Goal: Task Accomplishment & Management: Manage account settings

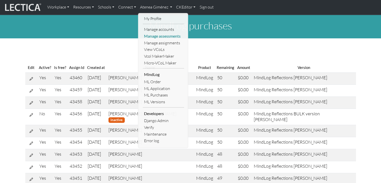
click at [161, 35] on link "Manage assessments" at bounding box center [163, 36] width 41 height 7
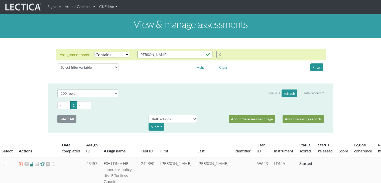
select select "icontains"
select select "100"
drag, startPoint x: 186, startPoint y: 55, endPoint x: 127, endPoint y: 60, distance: 59.5
click at [127, 60] on div "Assignment name Select filter Equals Does not equal Contains Does not contain S…" at bounding box center [190, 61] width 277 height 25
click at [318, 70] on button "Filter" at bounding box center [316, 67] width 13 height 8
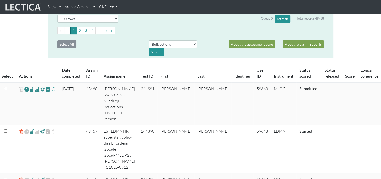
scroll to position [50, 0]
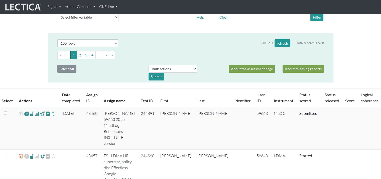
click at [88, 10] on link "Atenea Giménez" at bounding box center [80, 7] width 35 height 10
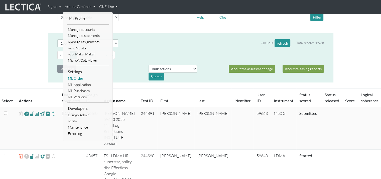
click at [85, 79] on link "ML Order" at bounding box center [88, 78] width 43 height 6
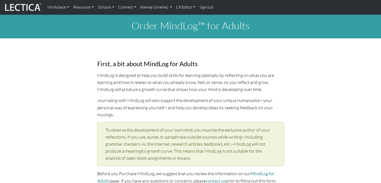
select select "2001"
select select "01"
click at [150, 6] on link "Atenea Giménez" at bounding box center [156, 7] width 36 height 11
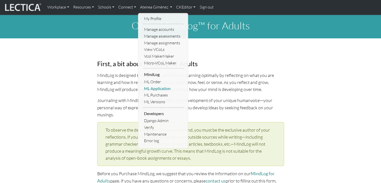
click at [154, 87] on link "ML Application" at bounding box center [163, 88] width 41 height 7
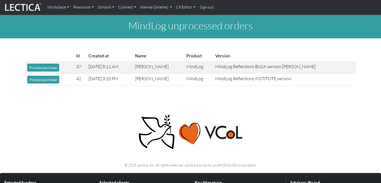
click at [161, 39] on div "MindLog unprocessed orders Id Created at Name Product Version Process purchase …" at bounding box center [190, 52] width 381 height 75
click at [167, 8] on link "Atenea Giménez" at bounding box center [156, 7] width 36 height 11
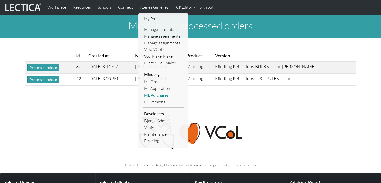
click at [152, 94] on link "ML Purchases" at bounding box center [163, 95] width 41 height 7
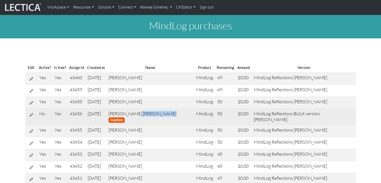
drag, startPoint x: 125, startPoint y: 113, endPoint x: 153, endPoint y: 113, distance: 27.3
click at [153, 113] on td "Sarah Greeley Greeley inactive" at bounding box center [150, 117] width 88 height 16
copy td "Sarah Greeley"
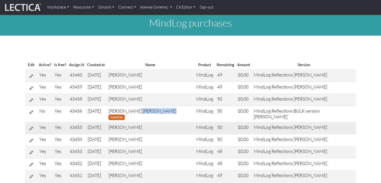
scroll to position [3, 0]
click at [127, 78] on td "Hannah Lee" at bounding box center [150, 76] width 88 height 12
click at [155, 8] on link "Atenea Giménez" at bounding box center [156, 7] width 36 height 11
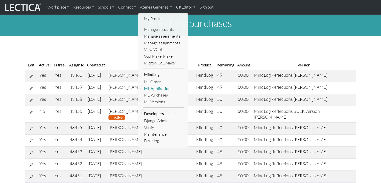
click at [156, 89] on link "ML Application" at bounding box center [163, 88] width 41 height 7
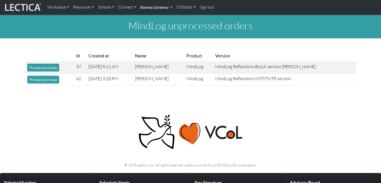
click at [152, 8] on link "Atenea Giménez" at bounding box center [156, 7] width 36 height 11
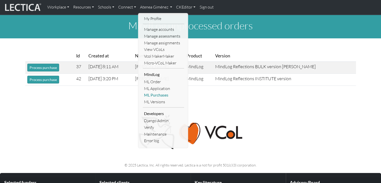
click at [159, 94] on link "ML Purchases" at bounding box center [163, 95] width 41 height 7
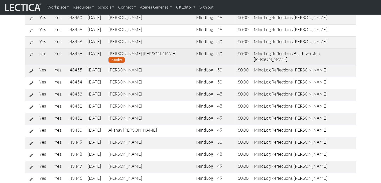
scroll to position [64, 0]
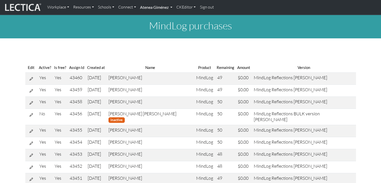
click at [160, 6] on link "Atenea Giménez" at bounding box center [156, 7] width 36 height 11
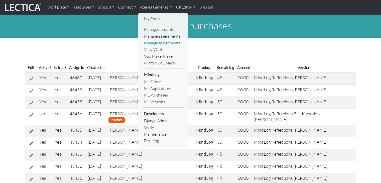
click at [168, 41] on link "Manage assignments" at bounding box center [163, 43] width 41 height 7
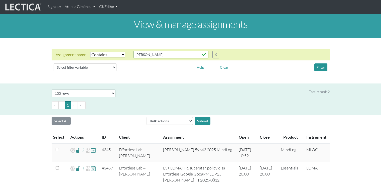
select select "icontains"
select select "100"
drag, startPoint x: 151, startPoint y: 53, endPoint x: 91, endPoint y: 51, distance: 59.8
click at [91, 51] on div "Assignment name Select filter Equals Does not equal Contains Does not contain S…" at bounding box center [137, 55] width 163 height 8
click at [322, 67] on button "Filter" at bounding box center [320, 67] width 13 height 8
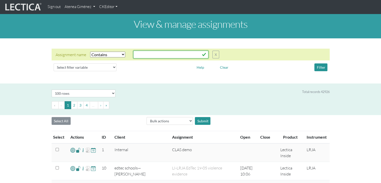
click at [152, 55] on input "text" at bounding box center [170, 55] width 75 height 8
click at [318, 68] on button "Filter" at bounding box center [320, 67] width 13 height 8
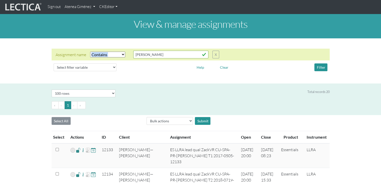
drag, startPoint x: 146, startPoint y: 50, endPoint x: 123, endPoint y: 49, distance: 22.6
click at [109, 50] on div "Assignment name Select filter Equals Does not equal Contains Does not contain S…" at bounding box center [191, 55] width 278 height 12
drag, startPoint x: 152, startPoint y: 52, endPoint x: 113, endPoint y: 49, distance: 39.4
click at [113, 49] on div "Assignment name Select filter Equals Does not equal Contains Does not contain S…" at bounding box center [191, 55] width 278 height 12
type input "[PERSON_NAME]"
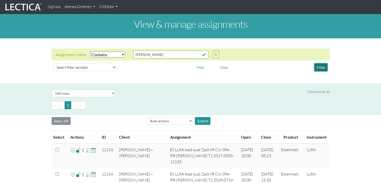
click at [320, 64] on button "Filter" at bounding box center [320, 67] width 13 height 8
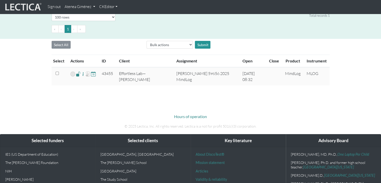
scroll to position [77, 0]
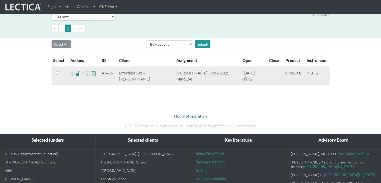
click at [76, 74] on span at bounding box center [78, 73] width 5 height 6
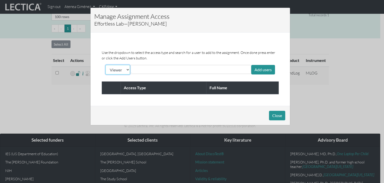
click at [122, 69] on select "Viewer Limited Client" at bounding box center [118, 70] width 25 height 10
select select "client"
click at [106, 65] on select "Viewer Limited Client" at bounding box center [118, 70] width 25 height 10
click at [137, 70] on input "text" at bounding box center [154, 69] width 45 height 6
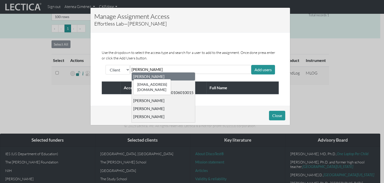
type input "[PERSON_NAME]"
click at [141, 77] on div "[EMAIL_ADDRESS][DOMAIN_NAME] [PERSON_NAME]" at bounding box center [148, 76] width 31 height 5
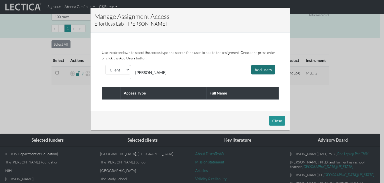
click at [266, 68] on div "Add users" at bounding box center [263, 70] width 24 height 10
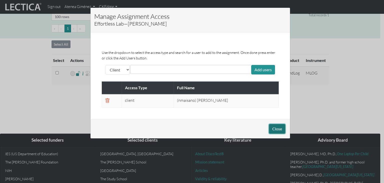
click at [278, 127] on button "Close" at bounding box center [277, 129] width 16 height 10
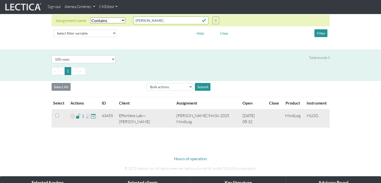
scroll to position [0, 0]
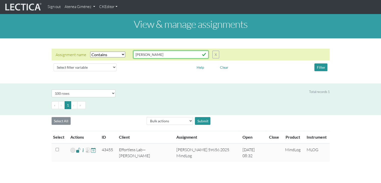
click at [152, 53] on input "[PERSON_NAME]" at bounding box center [170, 55] width 75 height 8
type input "b"
click at [318, 68] on button "Filter" at bounding box center [320, 67] width 13 height 8
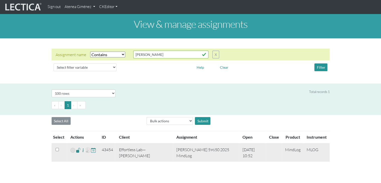
click at [77, 151] on span at bounding box center [78, 150] width 5 height 6
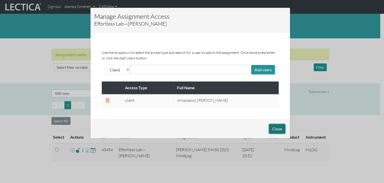
click at [274, 128] on button "Close" at bounding box center [277, 129] width 16 height 10
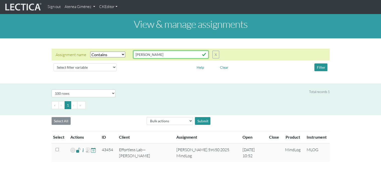
click at [146, 54] on input "[PERSON_NAME]" at bounding box center [170, 55] width 75 height 8
type input "e"
click at [322, 67] on button "Filter" at bounding box center [320, 67] width 13 height 8
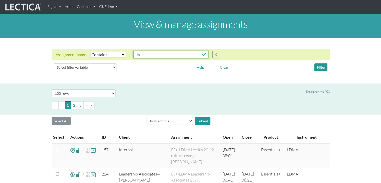
click at [146, 53] on input "tin" at bounding box center [170, 55] width 75 height 8
type input "t"
type input "[PERSON_NAME]"
click at [318, 65] on button "Filter" at bounding box center [320, 67] width 13 height 8
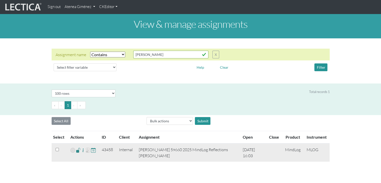
click at [79, 150] on span at bounding box center [78, 150] width 5 height 6
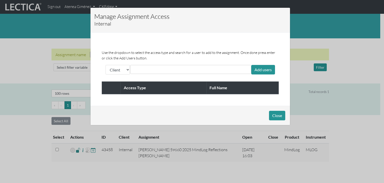
click at [142, 68] on input "text" at bounding box center [154, 69] width 45 height 6
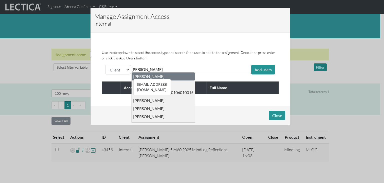
type input "[PERSON_NAME]"
click at [159, 77] on div "[EMAIL_ADDRESS][DOMAIN_NAME] [PERSON_NAME]" at bounding box center [148, 76] width 31 height 5
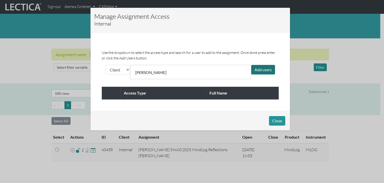
click at [254, 67] on div "Add users" at bounding box center [263, 70] width 24 height 10
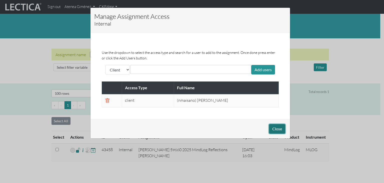
click at [275, 131] on button "Close" at bounding box center [277, 129] width 16 height 10
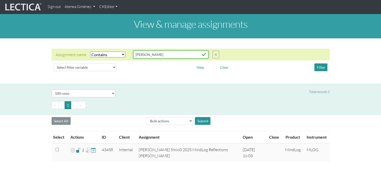
click at [156, 55] on input "[PERSON_NAME]" at bounding box center [170, 55] width 75 height 8
type input "T"
type input "[PERSON_NAME]"
click at [323, 67] on button "Filter" at bounding box center [320, 67] width 13 height 8
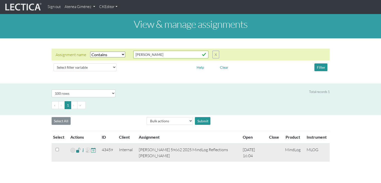
click at [77, 152] on span at bounding box center [78, 150] width 5 height 6
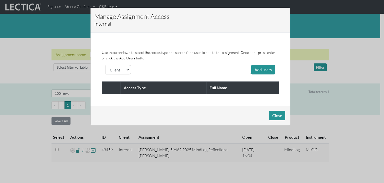
click at [141, 69] on input "text" at bounding box center [154, 69] width 45 height 6
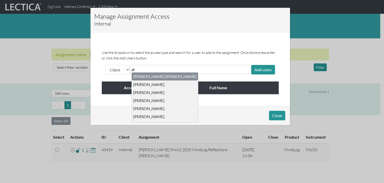
type input "a"
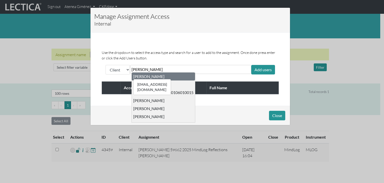
type input "[PERSON_NAME]"
click at [153, 75] on div "[EMAIL_ADDRESS][DOMAIN_NAME] [PERSON_NAME]" at bounding box center [148, 76] width 31 height 5
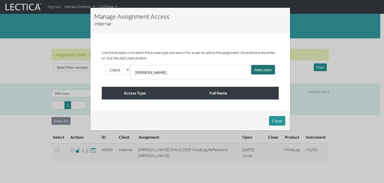
click at [269, 66] on div "Add users" at bounding box center [263, 70] width 24 height 10
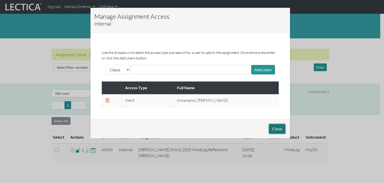
click at [274, 130] on button "Close" at bounding box center [277, 129] width 16 height 10
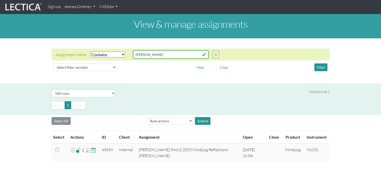
click at [157, 52] on input "[PERSON_NAME]" at bounding box center [170, 55] width 75 height 8
type input "s"
type input "[PERSON_NAME]"
click at [318, 67] on button "Filter" at bounding box center [320, 67] width 13 height 8
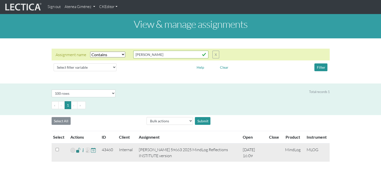
click at [77, 150] on span at bounding box center [78, 150] width 5 height 6
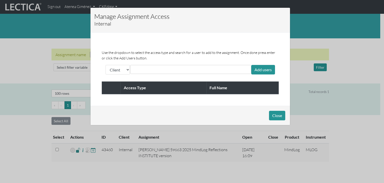
click at [143, 70] on input "text" at bounding box center [154, 69] width 45 height 6
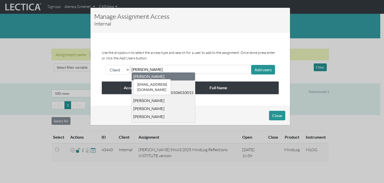
type input "[PERSON_NAME]"
click at [152, 75] on div "[EMAIL_ADDRESS][DOMAIN_NAME] [PERSON_NAME]" at bounding box center [148, 76] width 31 height 5
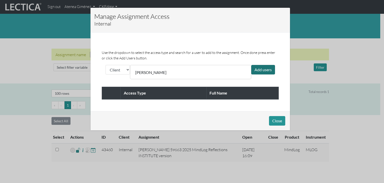
click at [270, 71] on div "Add users" at bounding box center [263, 70] width 24 height 10
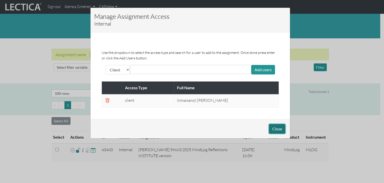
click at [275, 132] on button "Close" at bounding box center [277, 129] width 16 height 10
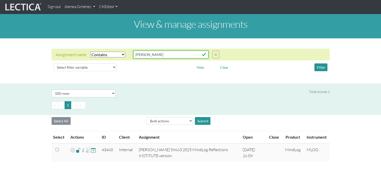
click at [156, 54] on input "[PERSON_NAME]" at bounding box center [170, 55] width 75 height 8
type input "h"
click at [323, 68] on button "Filter" at bounding box center [320, 67] width 13 height 8
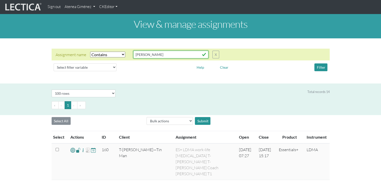
click at [156, 55] on input "[PERSON_NAME]" at bounding box center [170, 55] width 75 height 8
click at [327, 70] on button "Filter" at bounding box center [320, 67] width 13 height 8
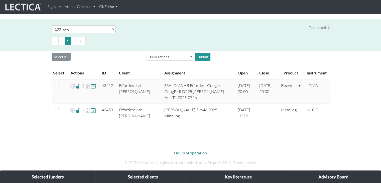
scroll to position [65, 0]
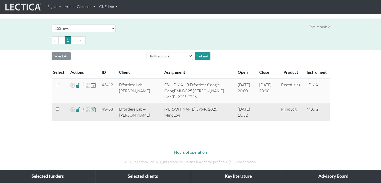
click at [77, 110] on span at bounding box center [78, 109] width 5 height 6
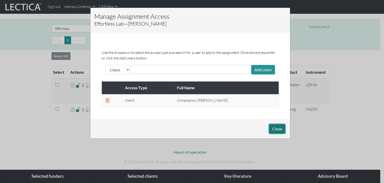
click at [279, 128] on button "Close" at bounding box center [277, 129] width 16 height 10
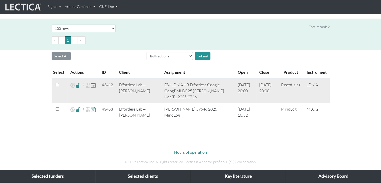
click at [78, 85] on span at bounding box center [78, 85] width 5 height 6
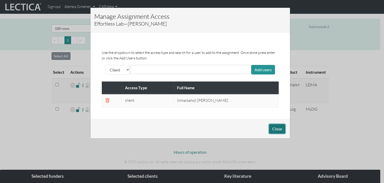
click at [270, 127] on button "Close" at bounding box center [277, 129] width 16 height 10
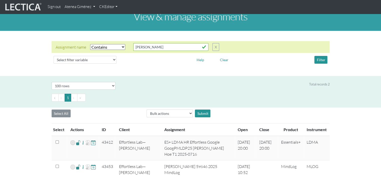
scroll to position [0, 0]
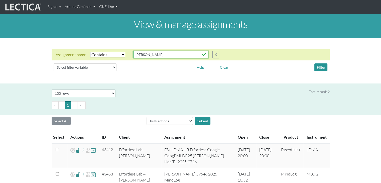
click at [158, 55] on input "[PERSON_NAME]" at bounding box center [170, 55] width 75 height 8
type input "f"
type input "adonai"
click at [319, 66] on button "Filter" at bounding box center [320, 67] width 13 height 8
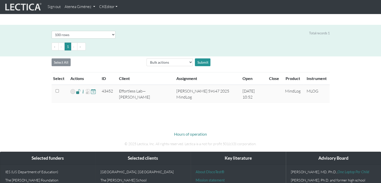
scroll to position [59, 0]
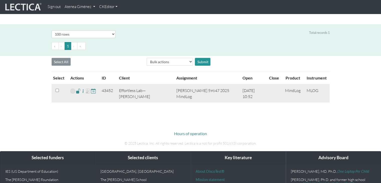
click at [77, 91] on span at bounding box center [78, 91] width 5 height 6
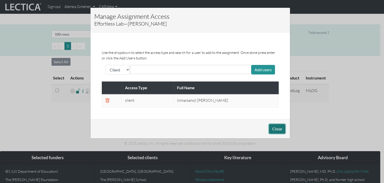
click at [270, 128] on button "Close" at bounding box center [277, 129] width 16 height 10
